Goal: Task Accomplishment & Management: Complete application form

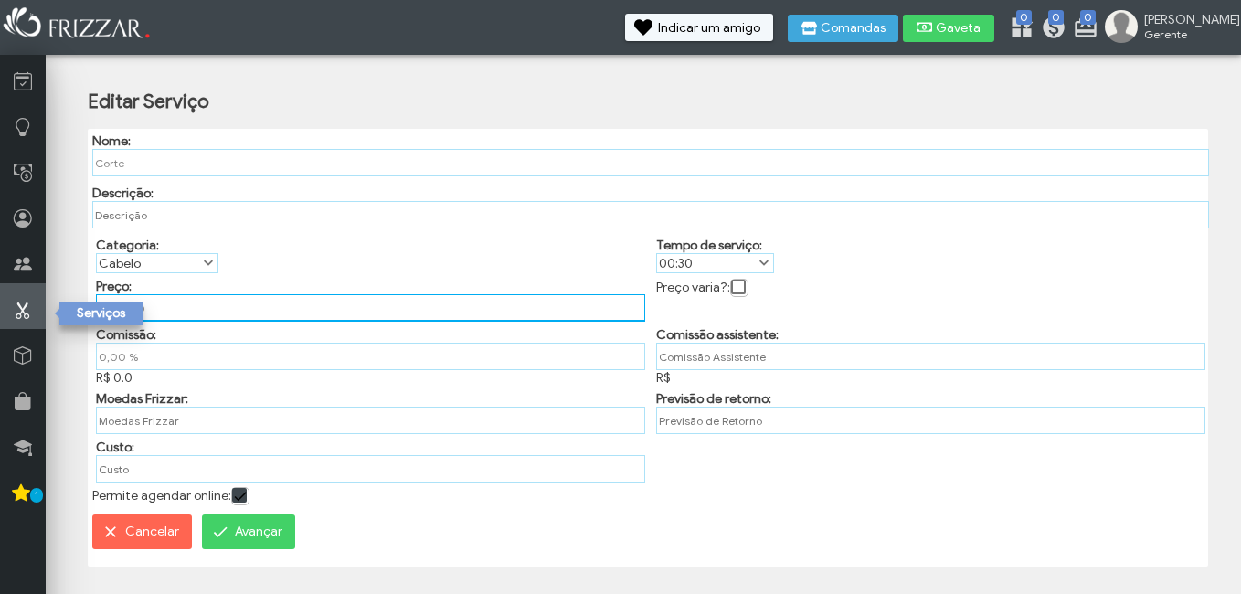
drag, startPoint x: 156, startPoint y: 311, endPoint x: 27, endPoint y: 297, distance: 130.5
click at [27, 297] on div "ui-button [PERSON_NAME] Minha Conta Home Treinamento Sair 0" at bounding box center [620, 290] width 1241 height 581
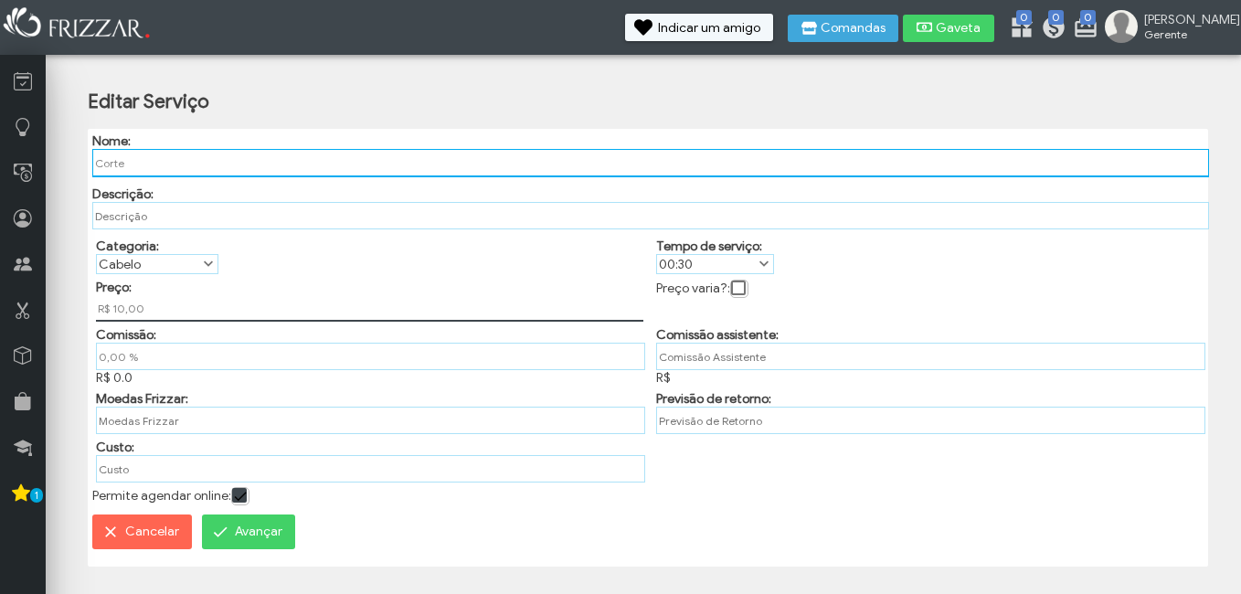
click at [248, 164] on input "Corte" at bounding box center [651, 163] width 1118 height 28
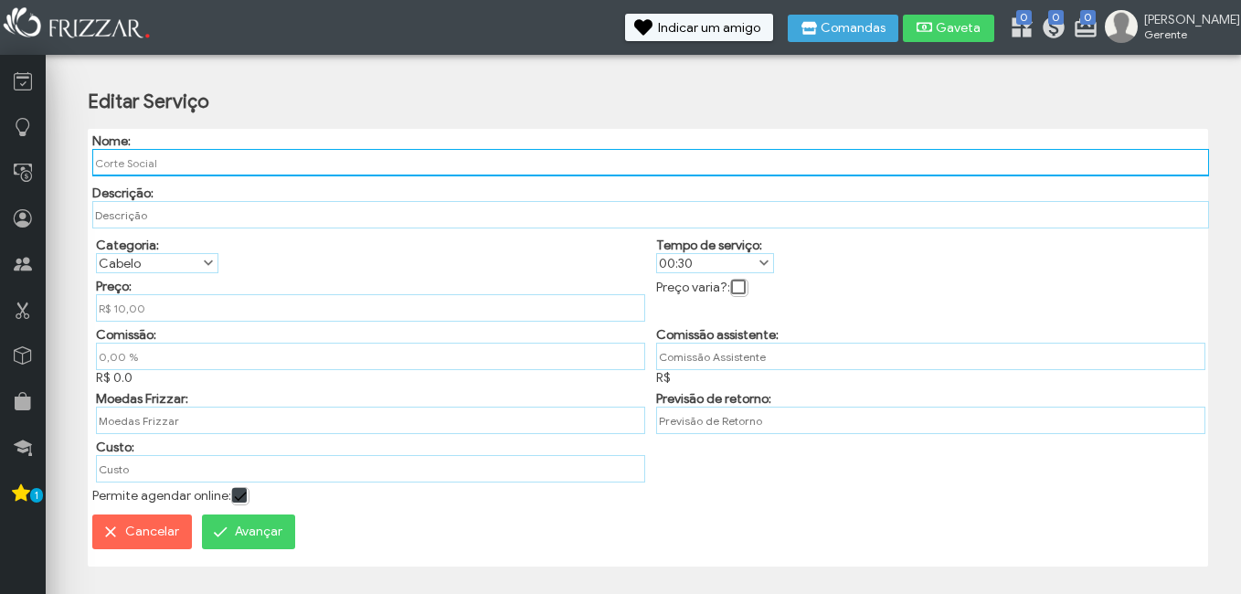
drag, startPoint x: 252, startPoint y: 163, endPoint x: -4, endPoint y: 86, distance: 267.1
click at [0, 86] on html "ui-button [PERSON_NAME] Minha Conta Home Treinamento Sair" at bounding box center [620, 297] width 1241 height 594
type input "CORTE SOCIAL"
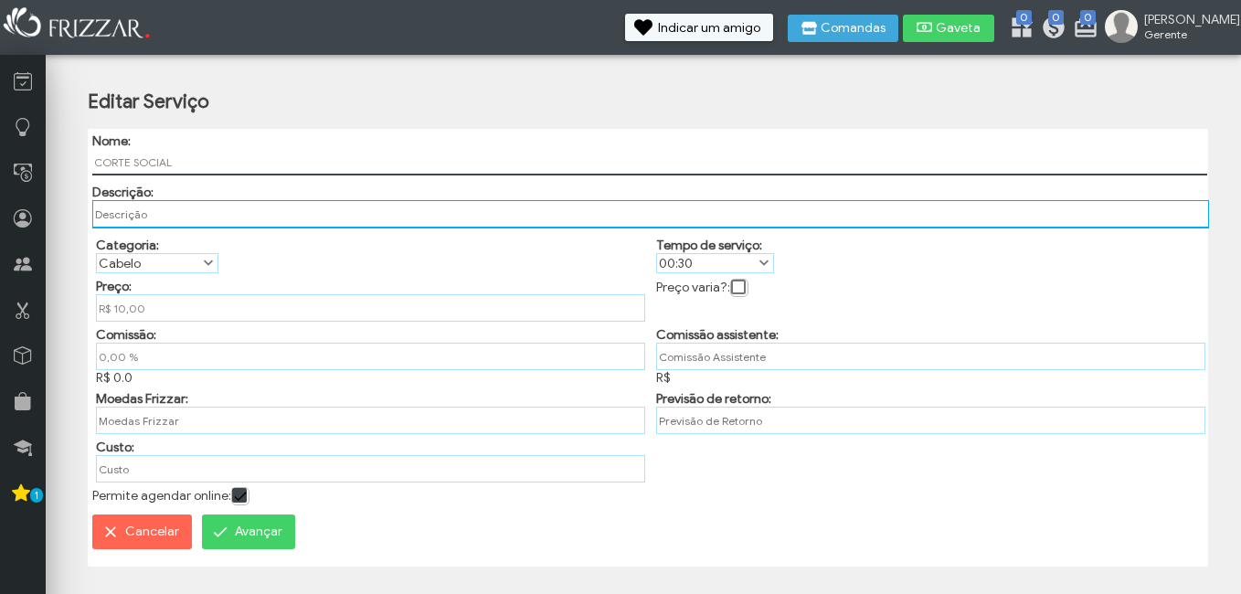
click at [326, 215] on input "text" at bounding box center [651, 214] width 1118 height 28
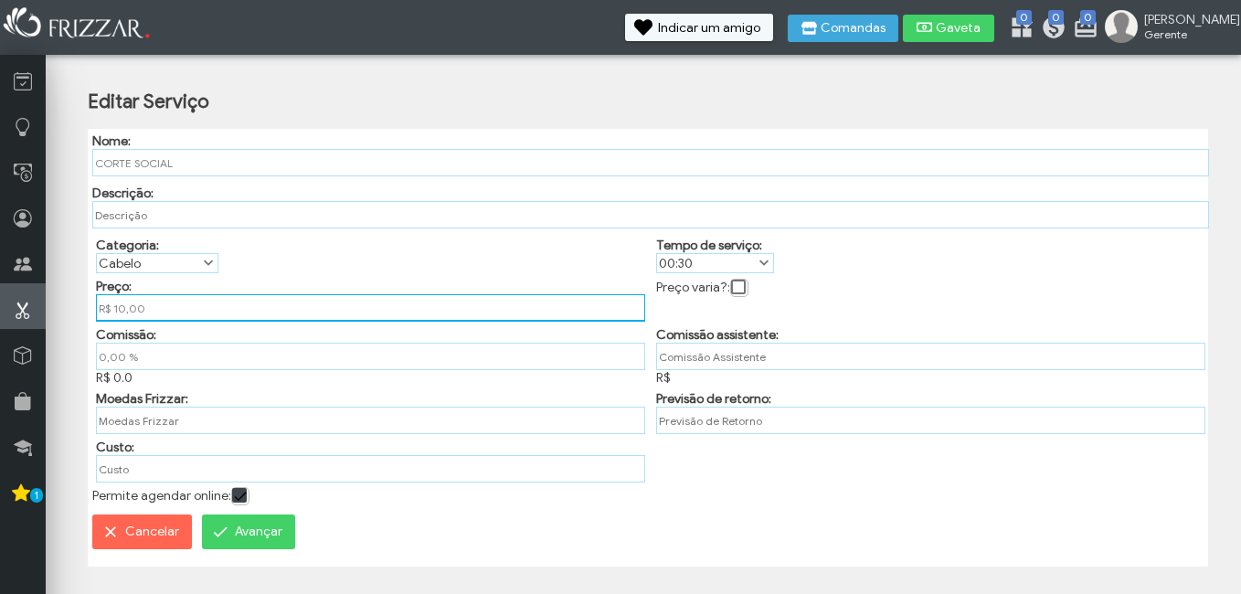
drag, startPoint x: 174, startPoint y: 308, endPoint x: 23, endPoint y: 295, distance: 151.3
click at [25, 295] on div "ui-button [PERSON_NAME] Minha Conta Home Treinamento Sair 0" at bounding box center [620, 290] width 1241 height 581
type input "R$ 25,00"
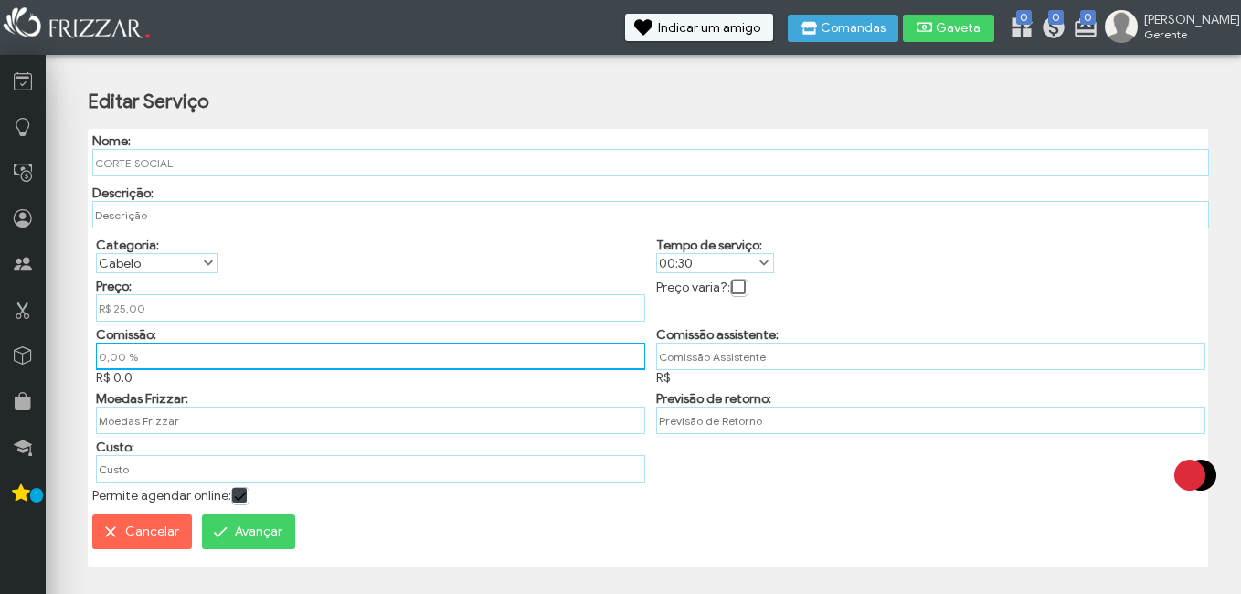
drag, startPoint x: 169, startPoint y: 364, endPoint x: -4, endPoint y: 331, distance: 175.8
click at [0, 331] on html "ui-button [PERSON_NAME] Minha Conta Home Treinamento Sair" at bounding box center [620, 297] width 1241 height 594
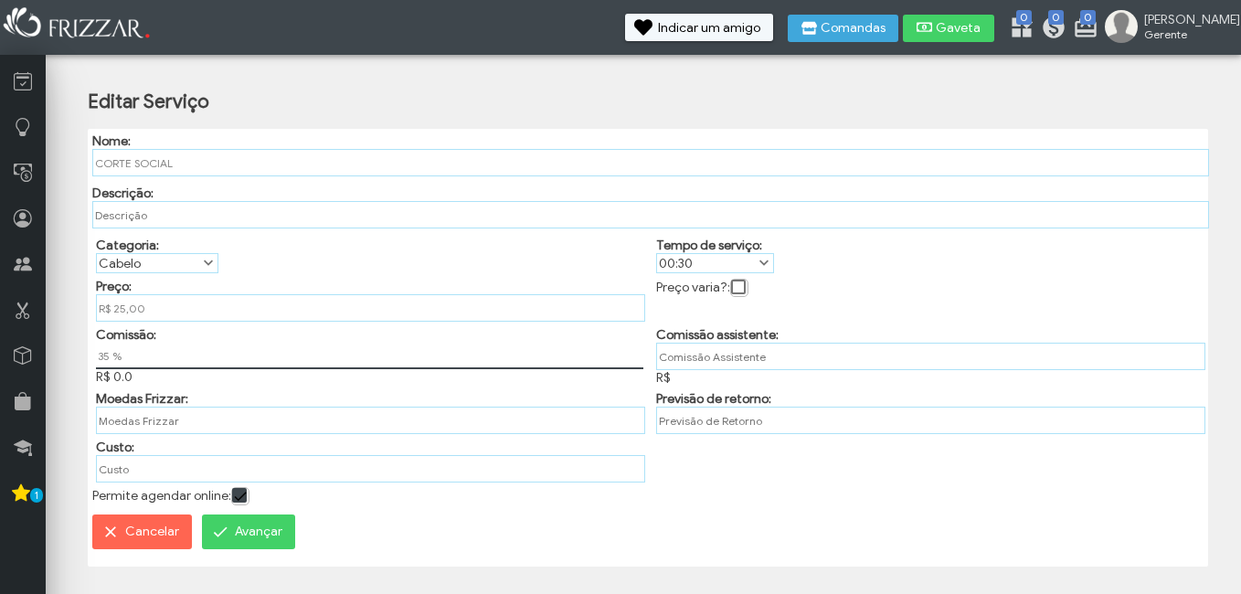
type input "35,00 %"
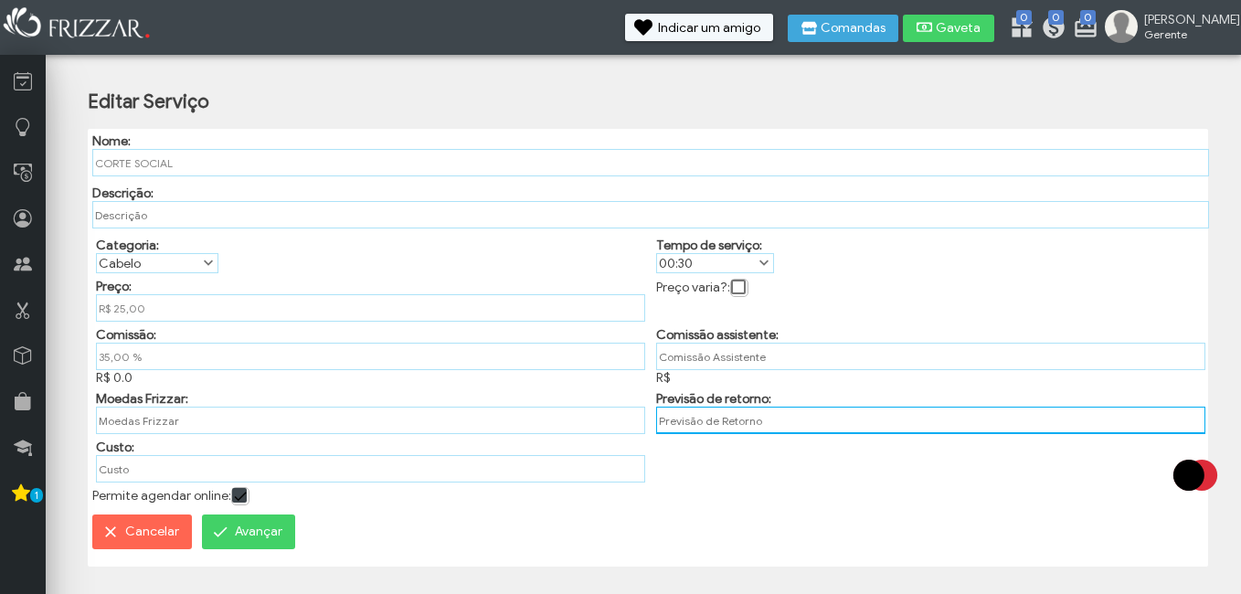
click at [674, 427] on input "text" at bounding box center [930, 420] width 549 height 27
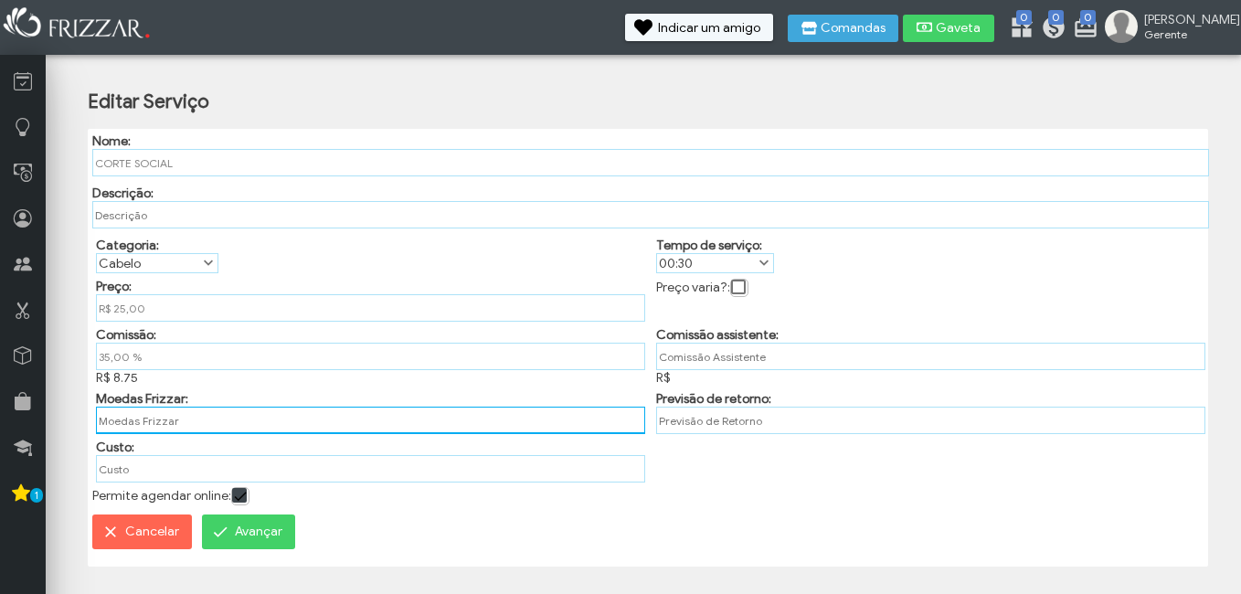
click at [260, 420] on input "text" at bounding box center [370, 420] width 549 height 27
type input "1"
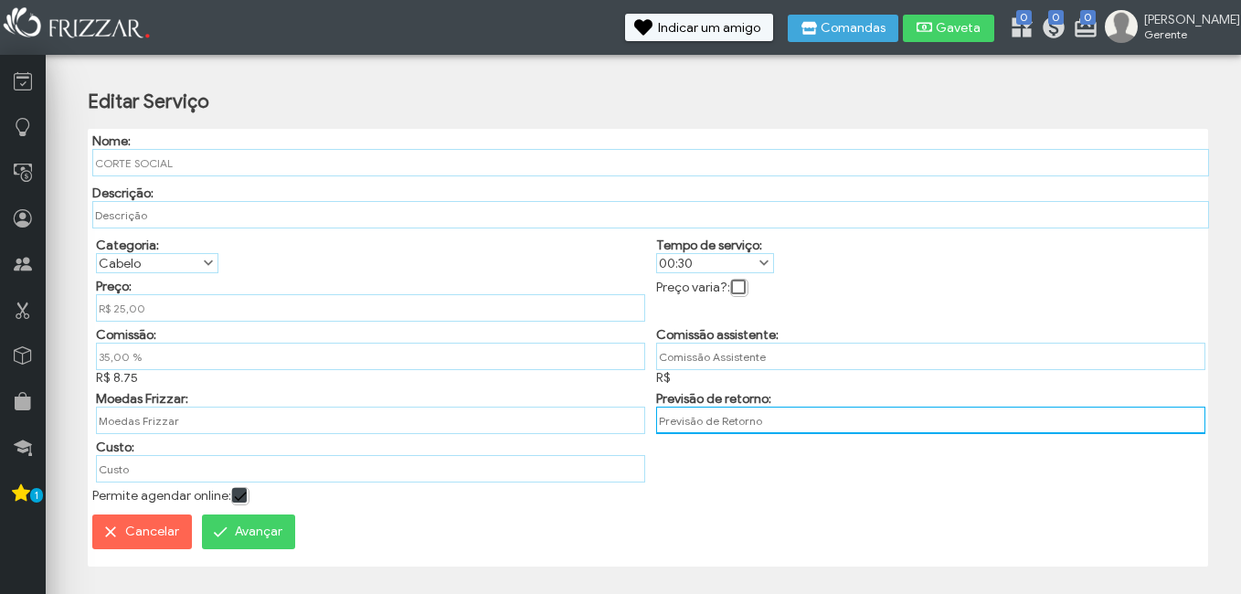
click at [674, 427] on input "text" at bounding box center [930, 420] width 549 height 27
type input "30"
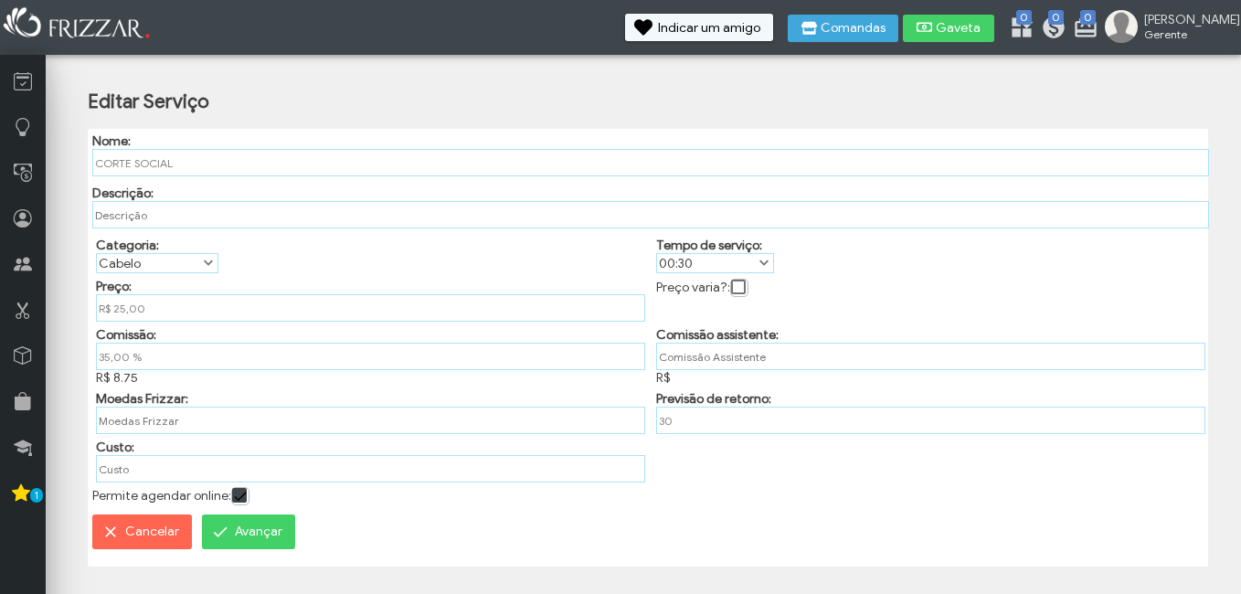
click at [222, 536] on span "submit" at bounding box center [220, 532] width 18 height 18
